Goal: Information Seeking & Learning: Learn about a topic

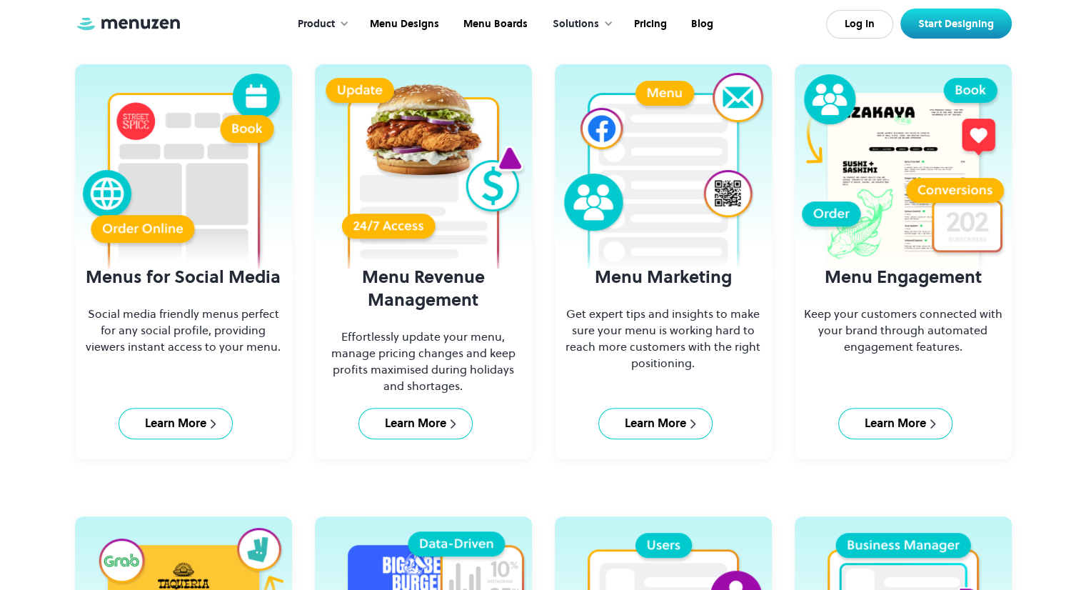
scroll to position [532, 0]
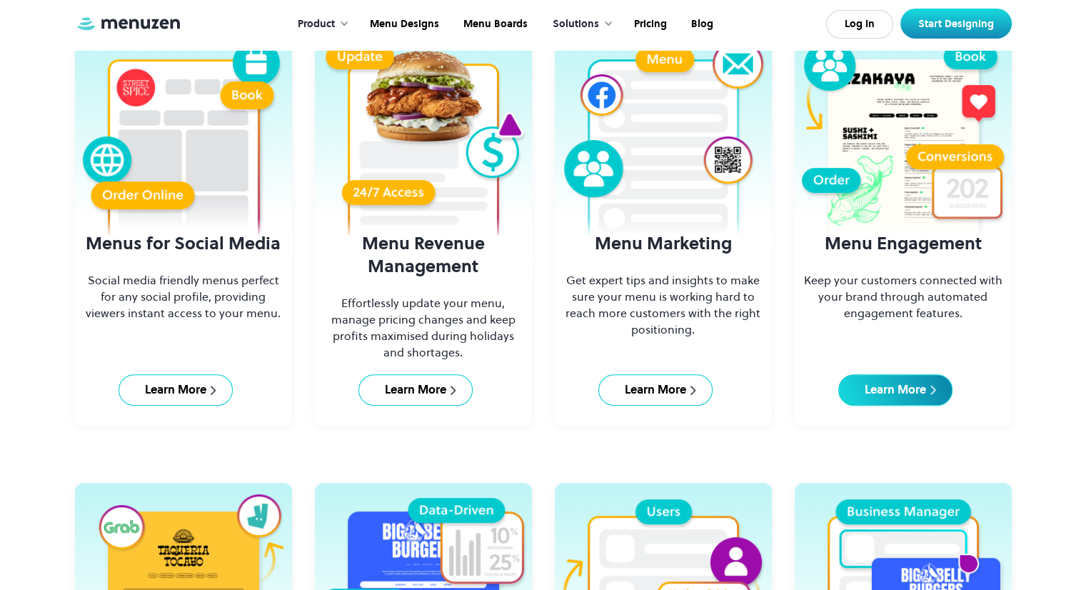
click at [882, 386] on div "Learn More" at bounding box center [894, 390] width 61 height 16
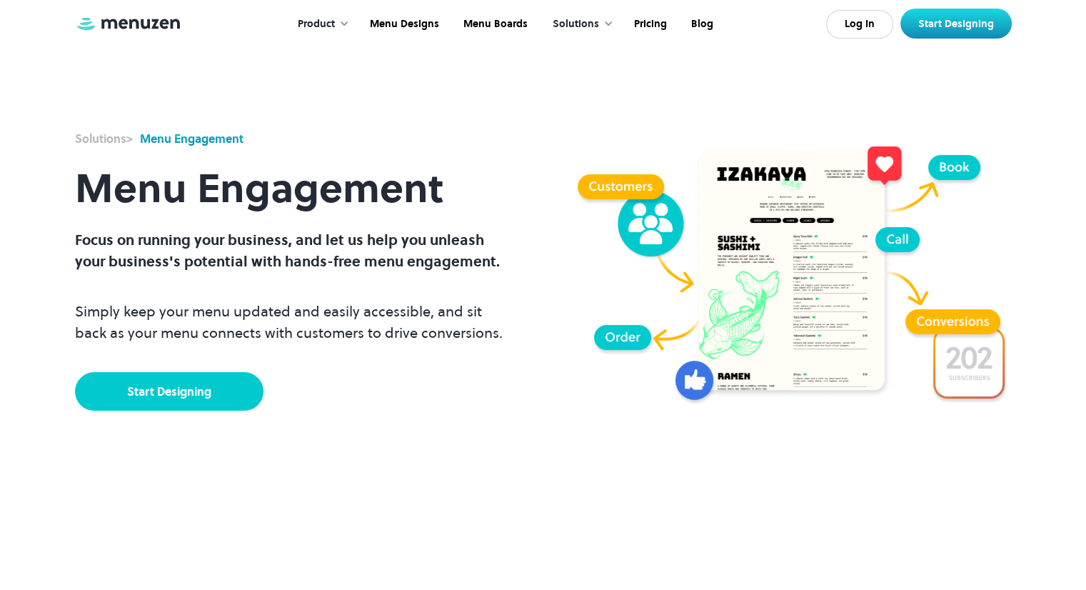
click at [171, 393] on link "Start Designing" at bounding box center [169, 391] width 188 height 39
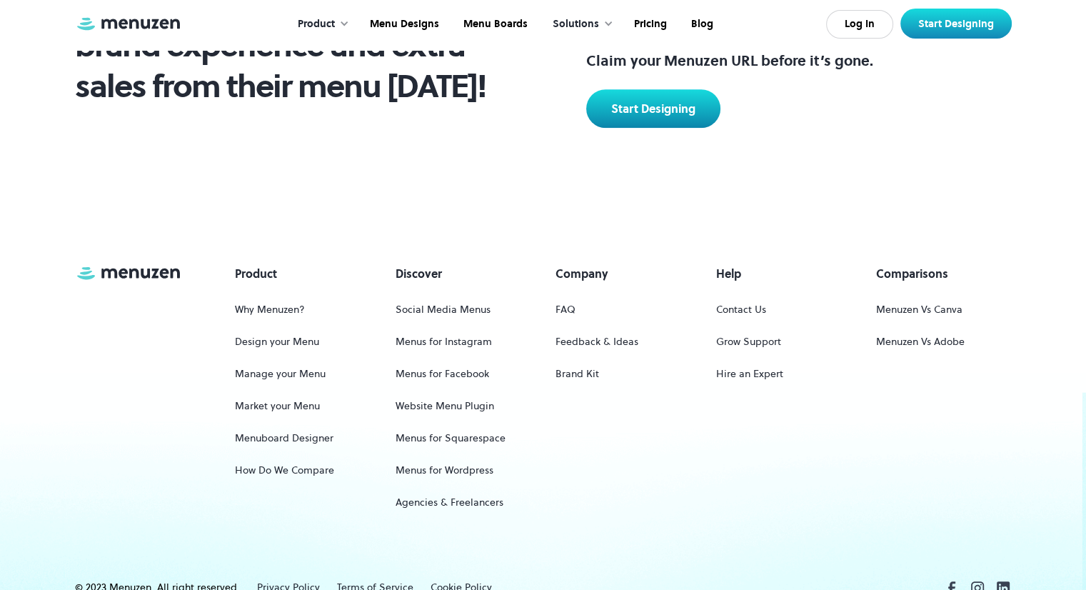
scroll to position [867, 0]
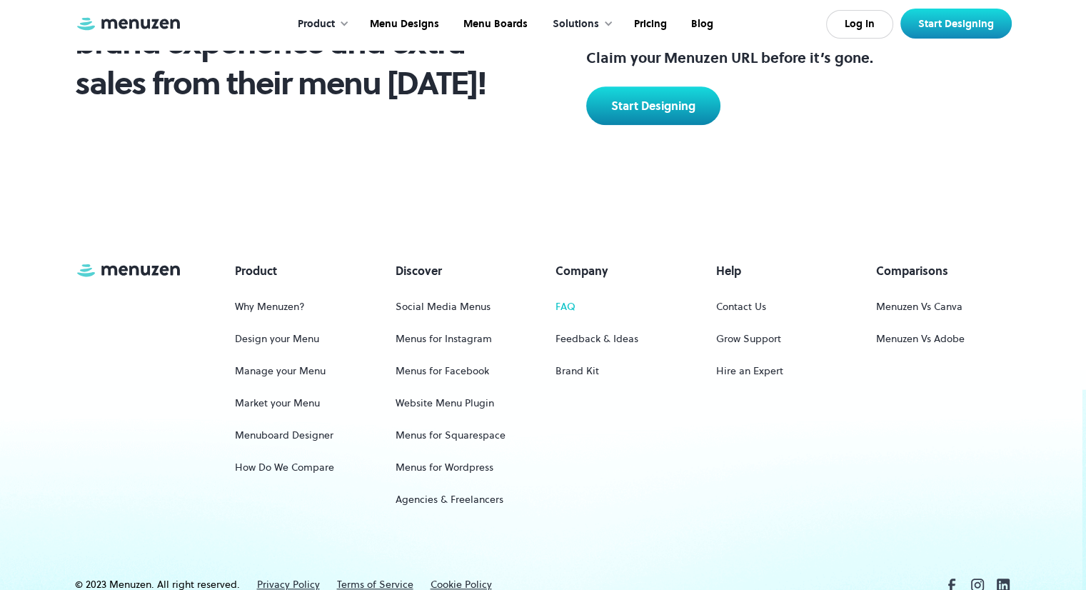
click at [560, 301] on link "FAQ" at bounding box center [565, 306] width 20 height 26
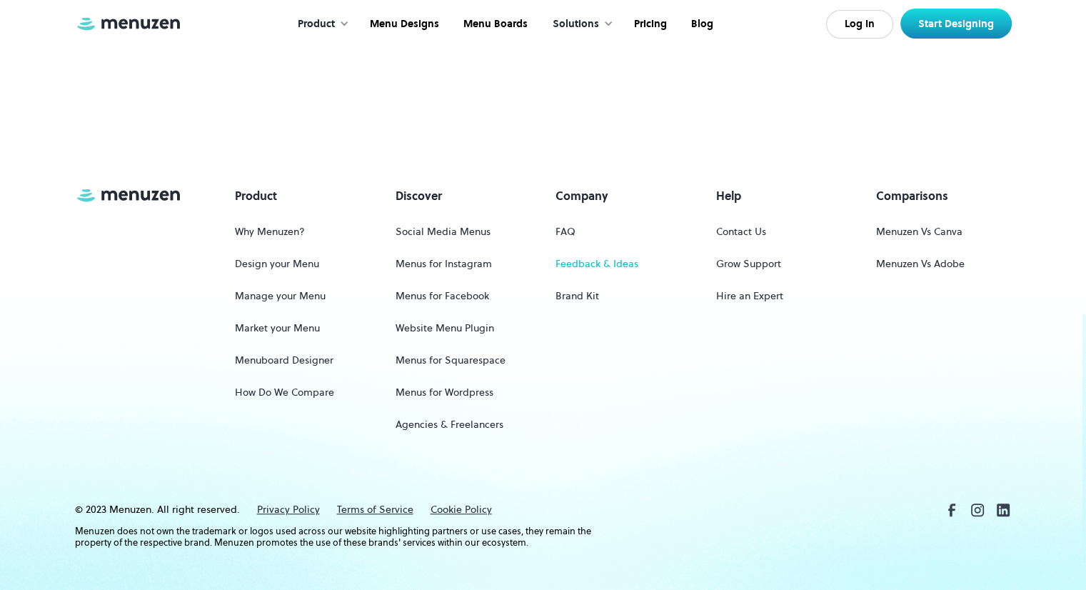
scroll to position [944, 0]
click at [702, 436] on div "Product Why Menuzen? Design your Menu Manage your Menu Market your Menu Menuboa…" at bounding box center [543, 314] width 936 height 256
click at [680, 335] on div "Product Why Menuzen? Design your Menu Manage your Menu Market your Menu Menuboa…" at bounding box center [543, 314] width 936 height 256
click at [465, 388] on link "Menus for Wordpress" at bounding box center [444, 391] width 98 height 26
click at [309, 438] on div "Product Why Menuzen? Design your Menu Manage your Menu Market your Menu Menuboa…" at bounding box center [543, 314] width 936 height 256
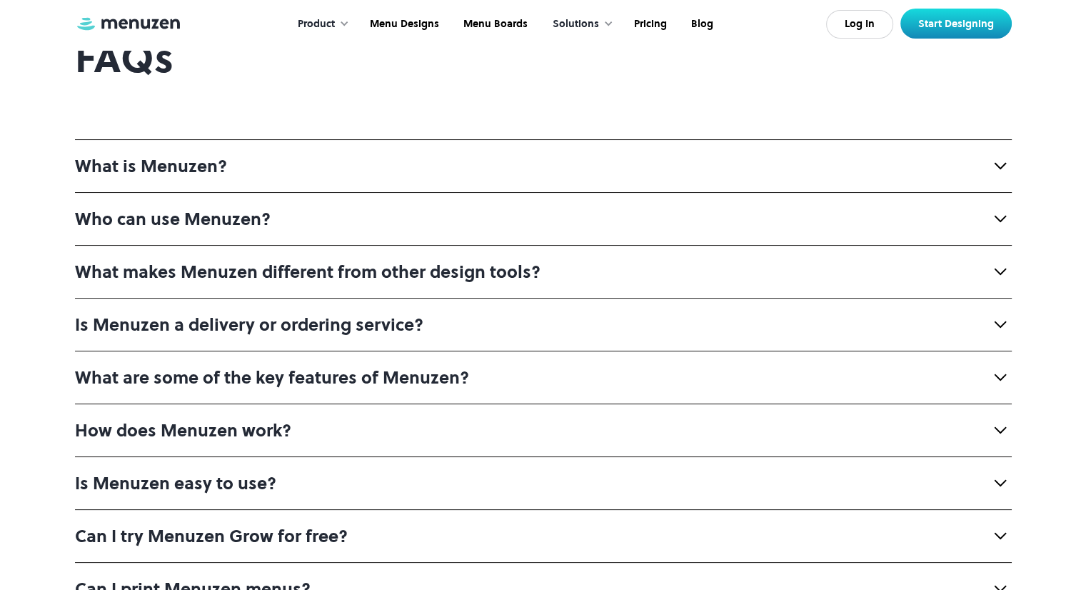
scroll to position [97, 0]
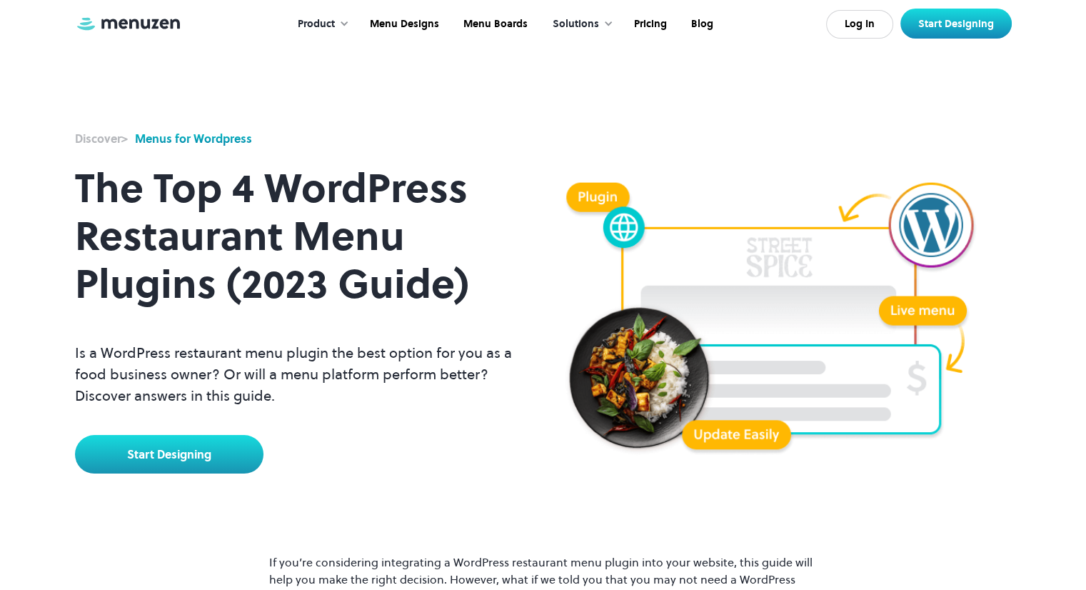
click at [754, 380] on img at bounding box center [780, 310] width 463 height 301
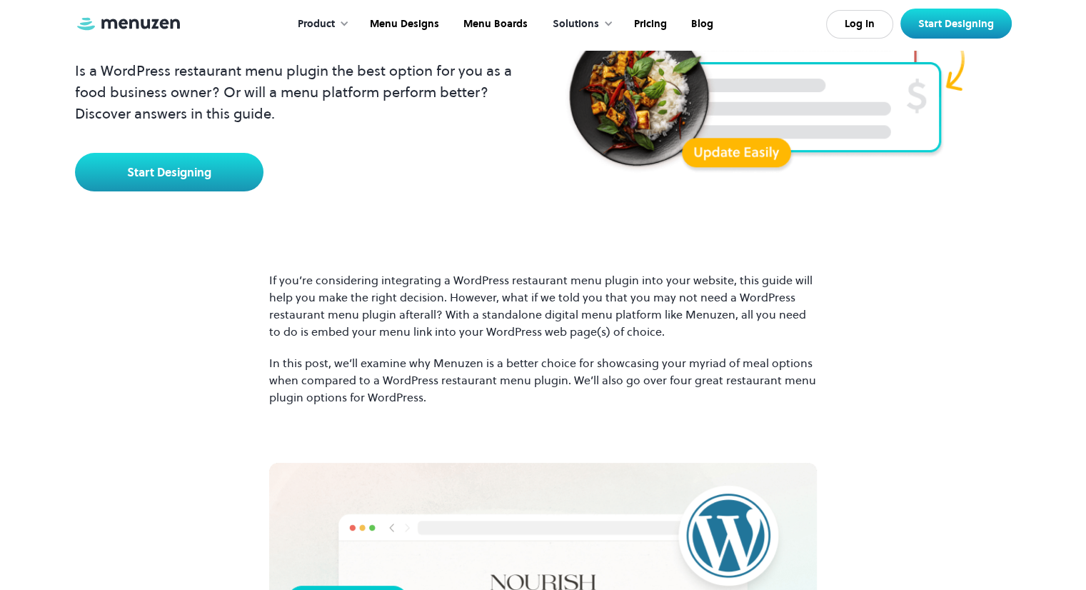
scroll to position [291, 0]
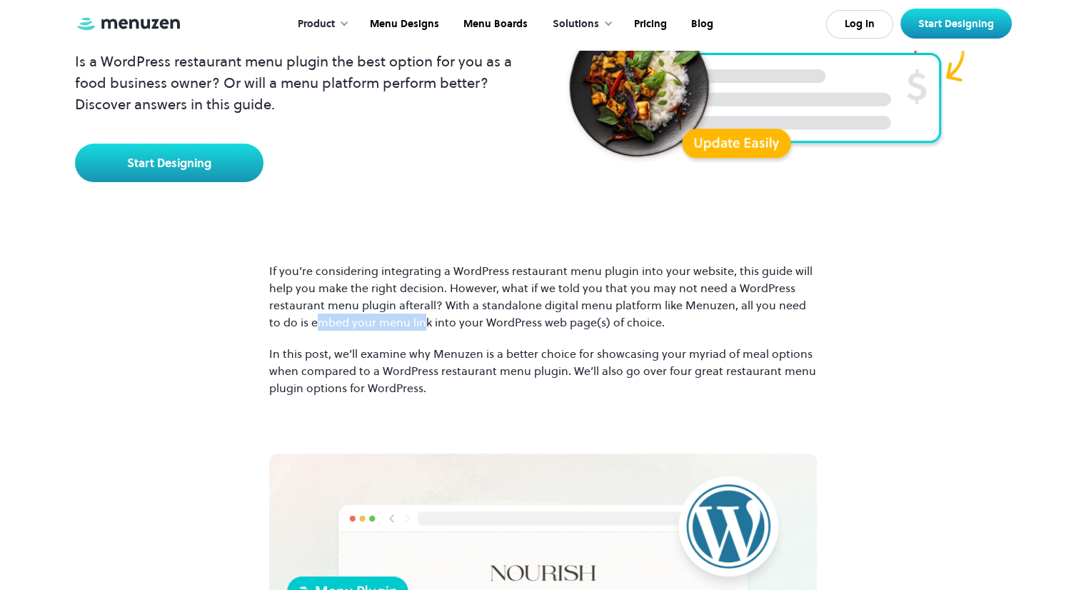
drag, startPoint x: 303, startPoint y: 320, endPoint x: 406, endPoint y: 320, distance: 102.8
click at [406, 320] on p "If you’re considering integrating a WordPress restaurant menu plugin into your …" at bounding box center [543, 296] width 548 height 69
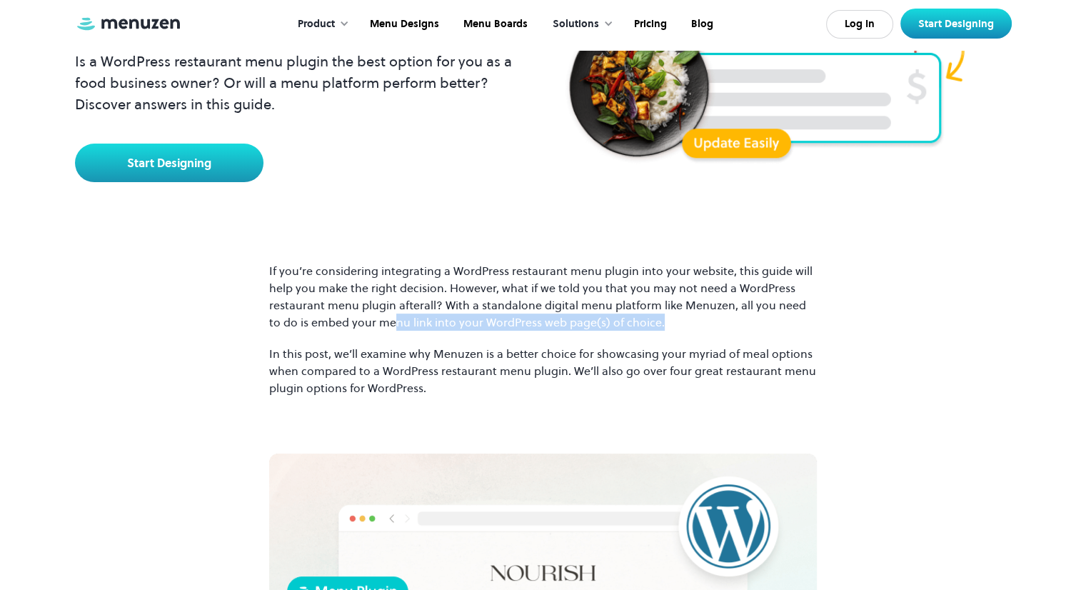
drag, startPoint x: 645, startPoint y: 321, endPoint x: 375, endPoint y: 329, distance: 269.9
click at [375, 329] on p "If you’re considering integrating a WordPress restaurant menu plugin into your …" at bounding box center [543, 296] width 548 height 69
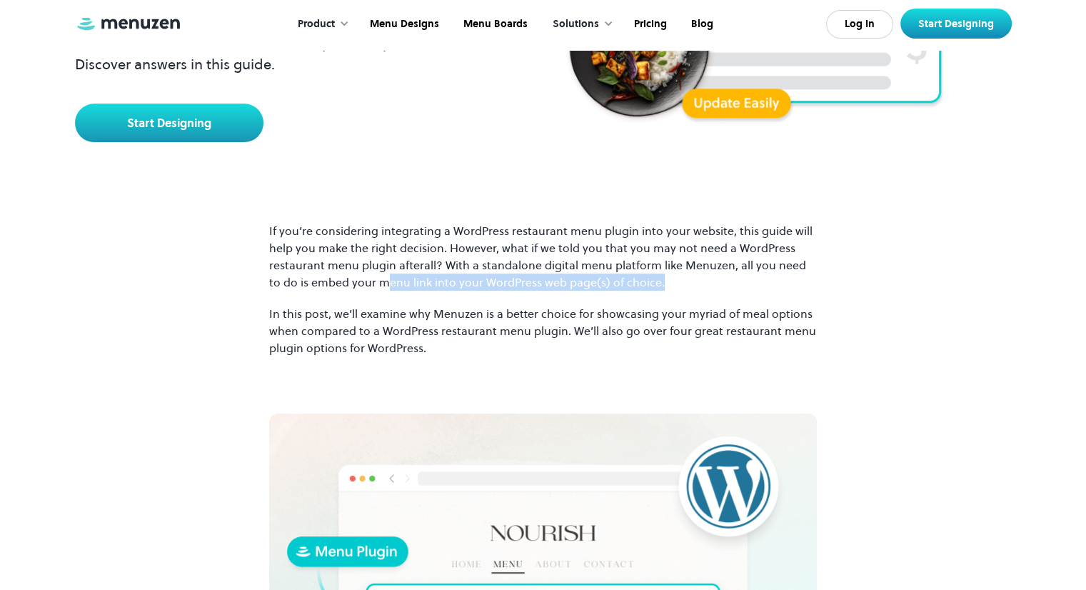
scroll to position [331, 0]
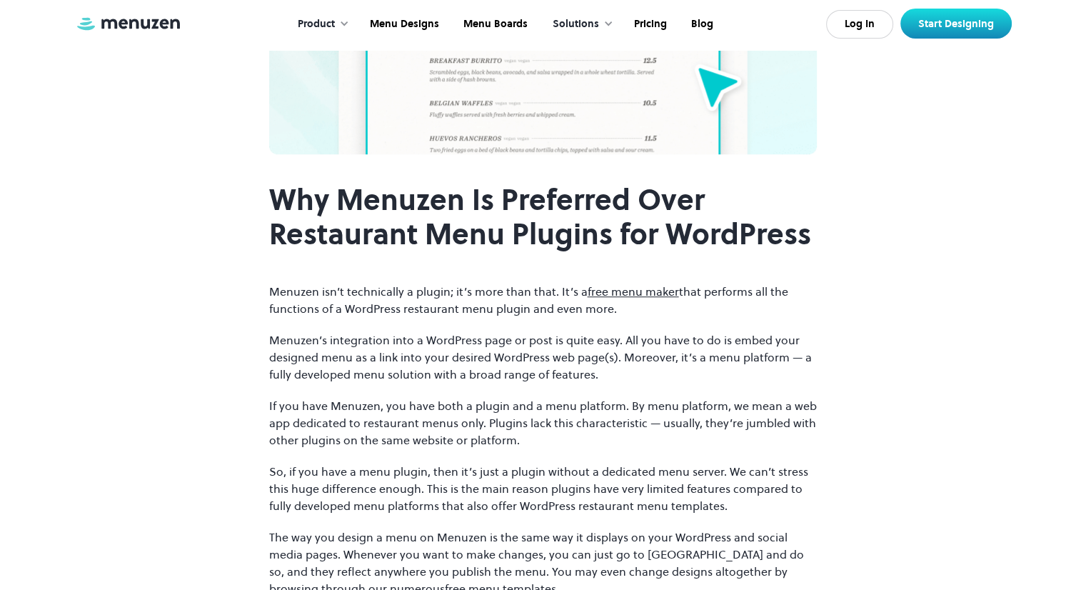
scroll to position [956, 0]
